Goal: Transaction & Acquisition: Book appointment/travel/reservation

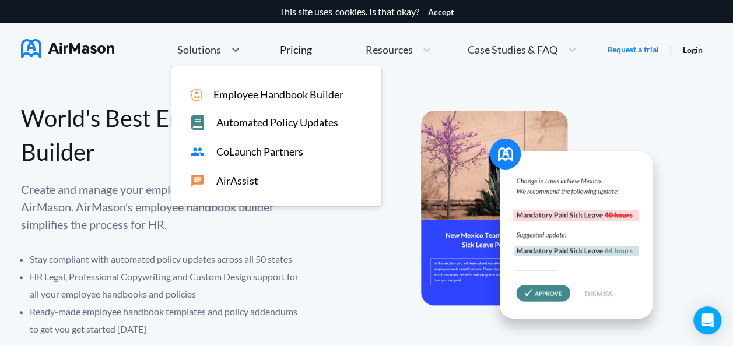
click at [213, 50] on span "Solutions" at bounding box center [199, 49] width 44 height 10
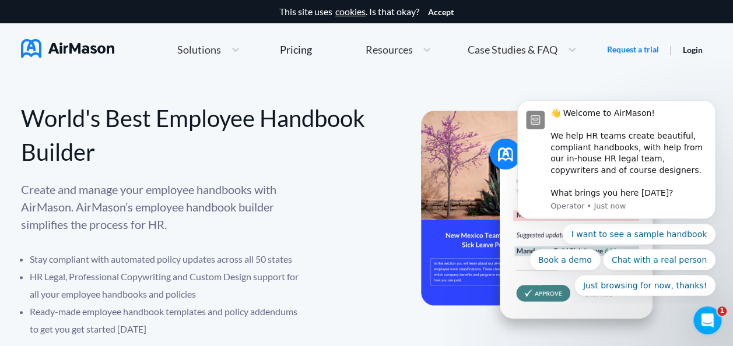
click at [549, 283] on div "I want to see a sample handbook Book a demo Chat with a real person Just browsi…" at bounding box center [616, 260] width 198 height 72
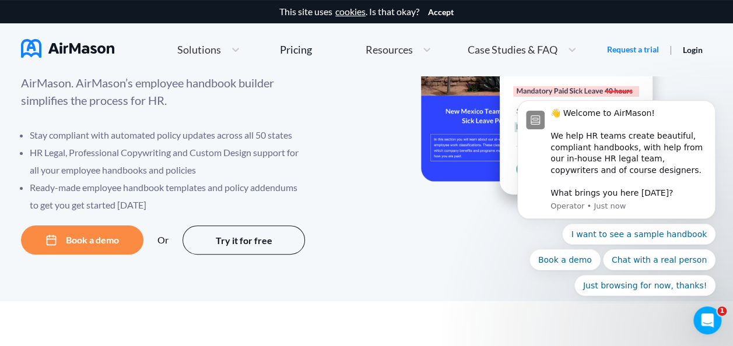
scroll to position [127, 0]
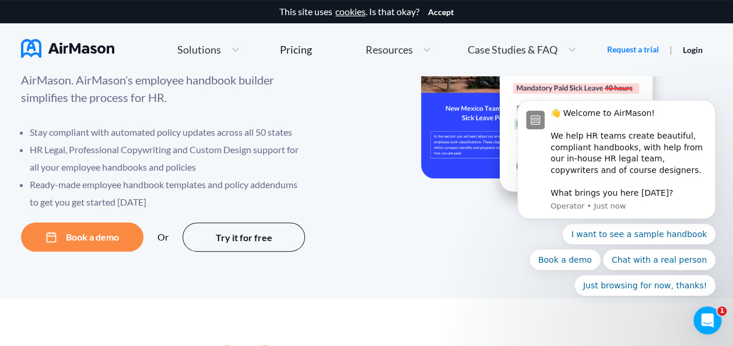
click at [70, 234] on button "Book a demo" at bounding box center [82, 237] width 122 height 29
click at [262, 235] on button "Try it for free" at bounding box center [243, 236] width 122 height 29
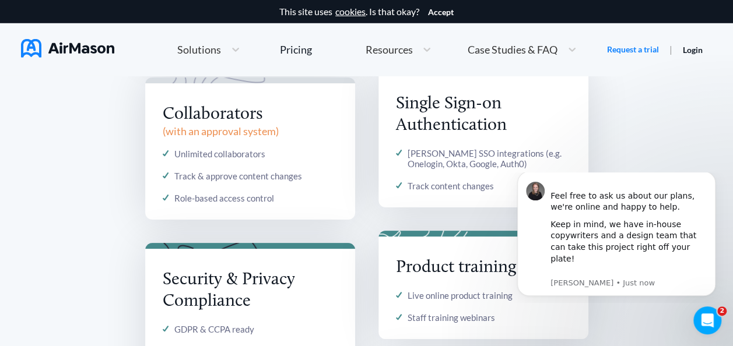
scroll to position [1681, 0]
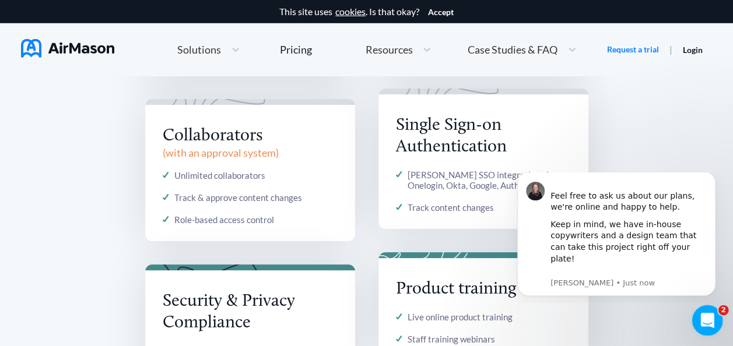
click at [694, 314] on div "Open Intercom Messenger" at bounding box center [705, 319] width 38 height 38
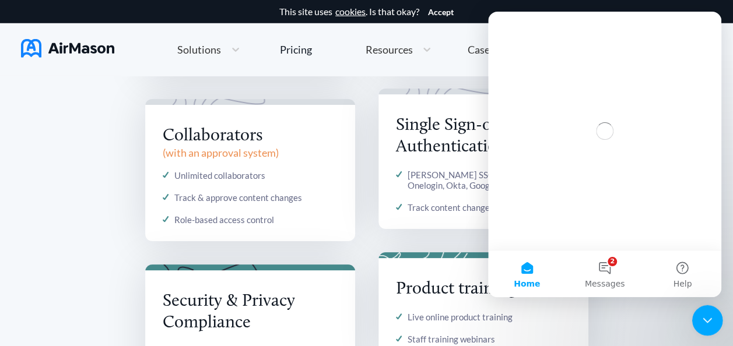
scroll to position [0, 0]
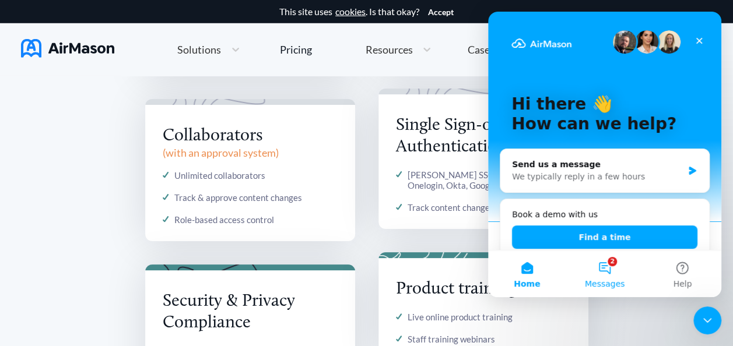
click at [617, 270] on button "2 Messages" at bounding box center [604, 274] width 78 height 47
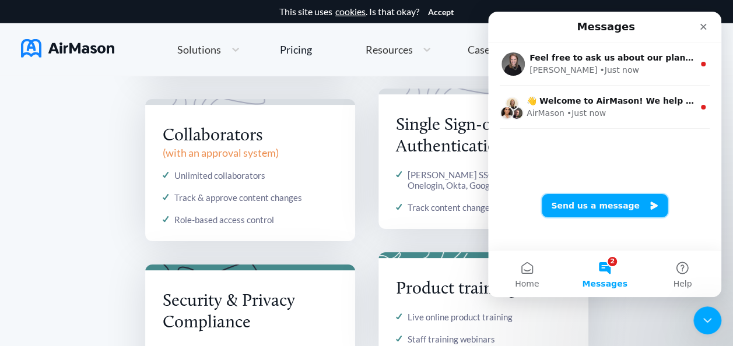
click at [609, 210] on button "Send us a message" at bounding box center [605, 205] width 126 height 23
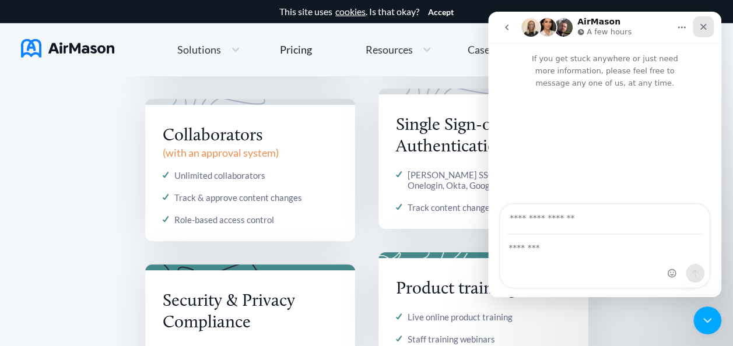
click at [705, 24] on icon "Close" at bounding box center [703, 27] width 6 height 6
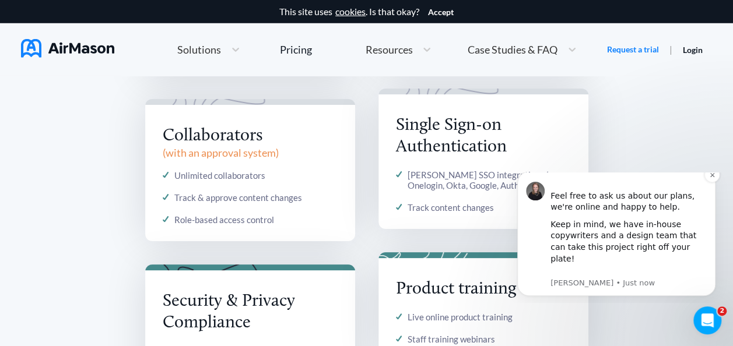
click at [596, 247] on div "Keep in mind, we have in-house copywriters and a design team that can take this…" at bounding box center [628, 247] width 156 height 57
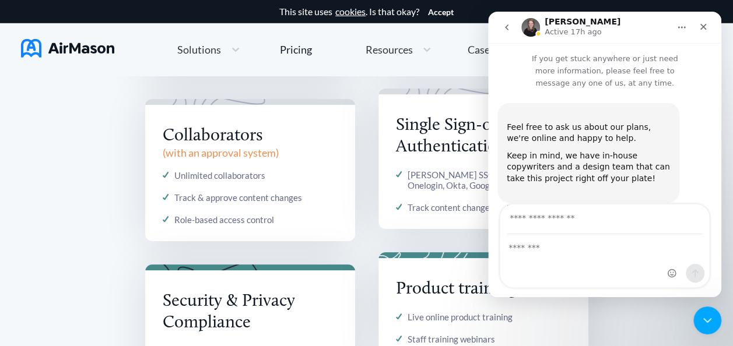
scroll to position [9, 0]
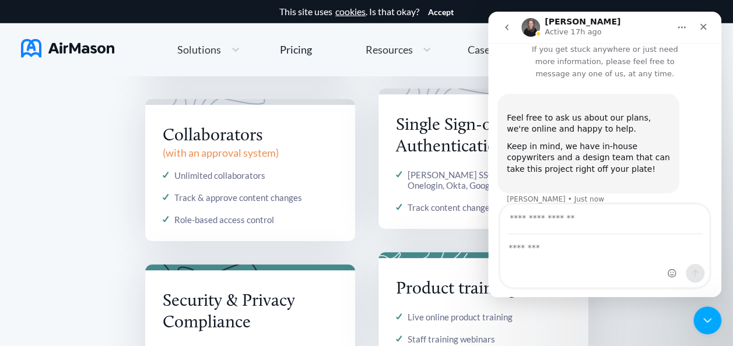
click at [303, 227] on div "Collaborators ( with an approval system ) Unlimited collaborators Track & appro…" at bounding box center [250, 170] width 210 height 143
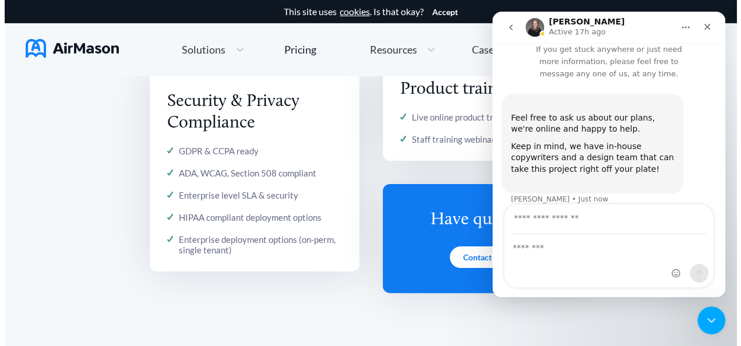
scroll to position [1882, 0]
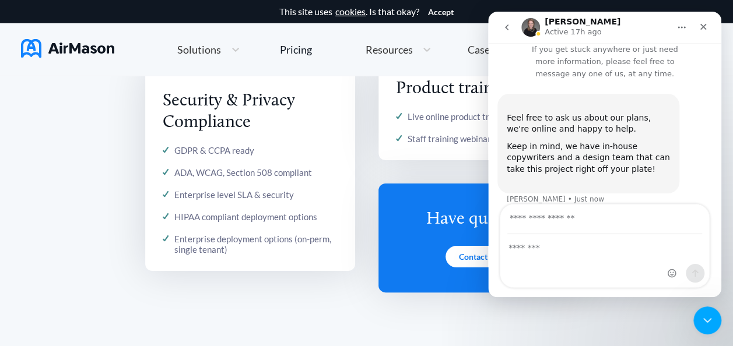
click at [447, 259] on div "Contact Sales" at bounding box center [483, 257] width 76 height 22
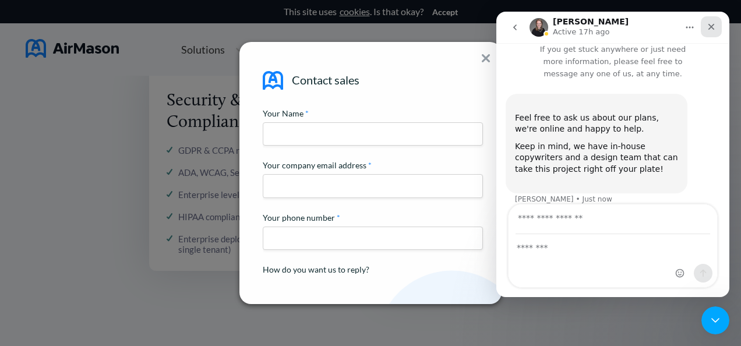
click at [713, 29] on icon "Close" at bounding box center [711, 26] width 9 height 9
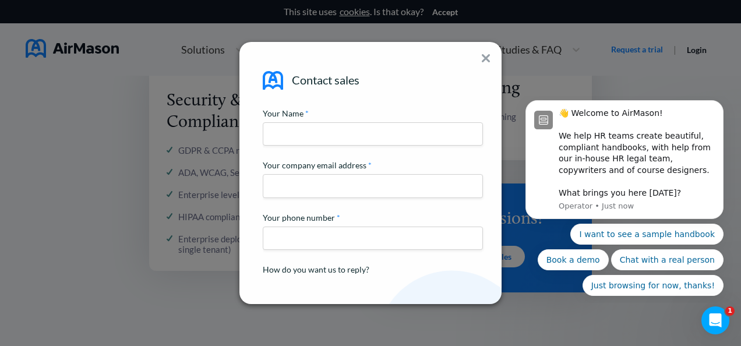
scroll to position [0, 0]
click at [479, 52] on div "Contact sales Your Name * Your company email address * Your phone number * How …" at bounding box center [371, 173] width 262 height 262
click at [486, 53] on div "Contact sales Your Name * Your company email address * Your phone number * How …" at bounding box center [371, 173] width 262 height 262
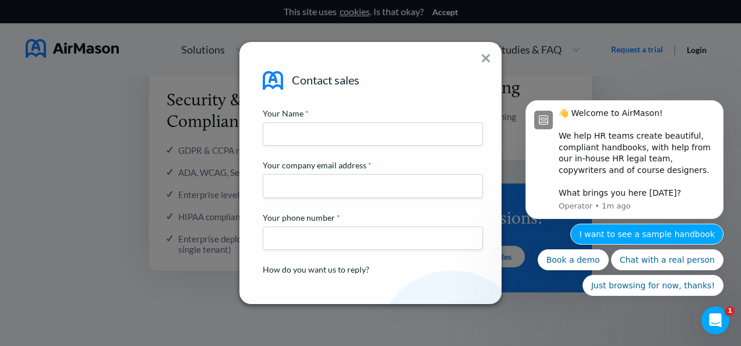
click at [682, 241] on button "I want to see a sample handbook" at bounding box center [647, 234] width 153 height 21
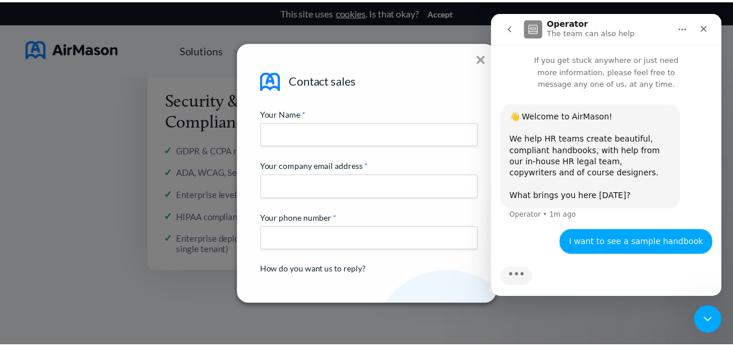
scroll to position [7, 0]
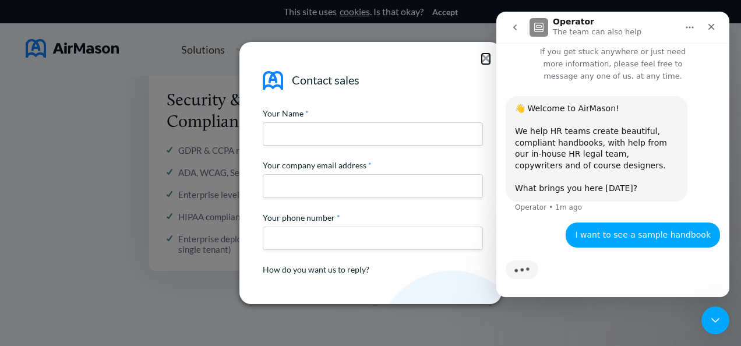
click at [487, 60] on img at bounding box center [486, 58] width 8 height 8
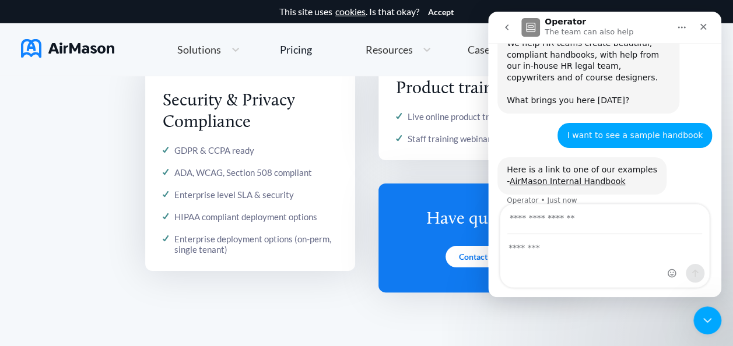
scroll to position [96, 0]
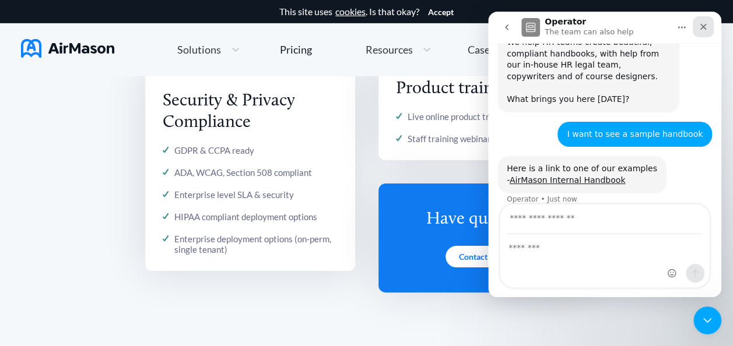
click at [706, 22] on div "Close" at bounding box center [702, 26] width 21 height 21
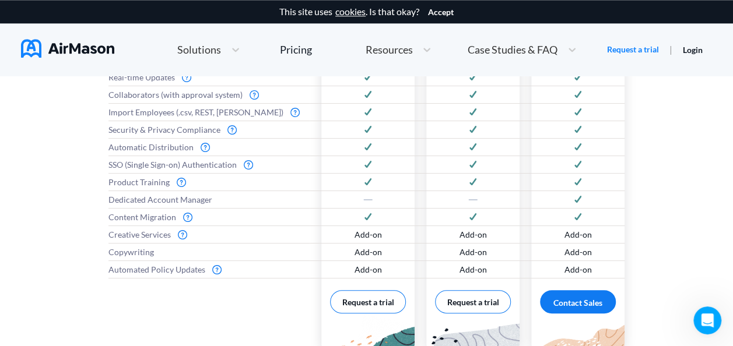
scroll to position [496, 0]
